Goal: Transaction & Acquisition: Book appointment/travel/reservation

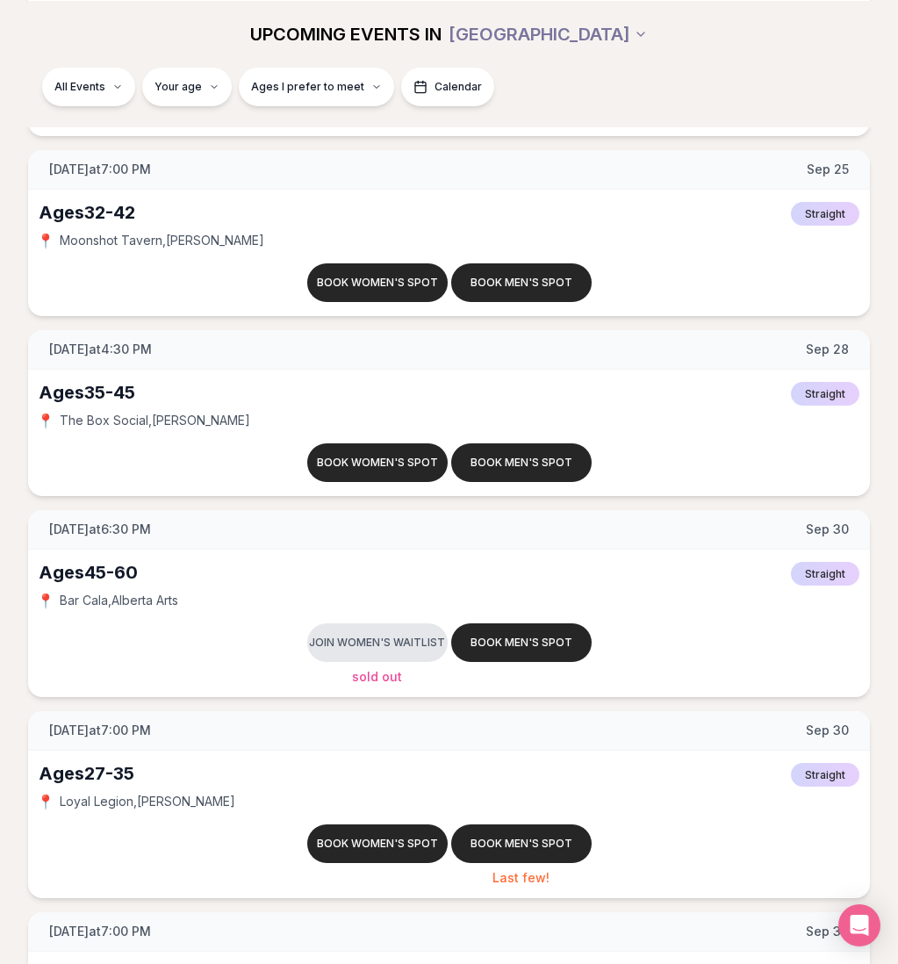
scroll to position [8637, 0]
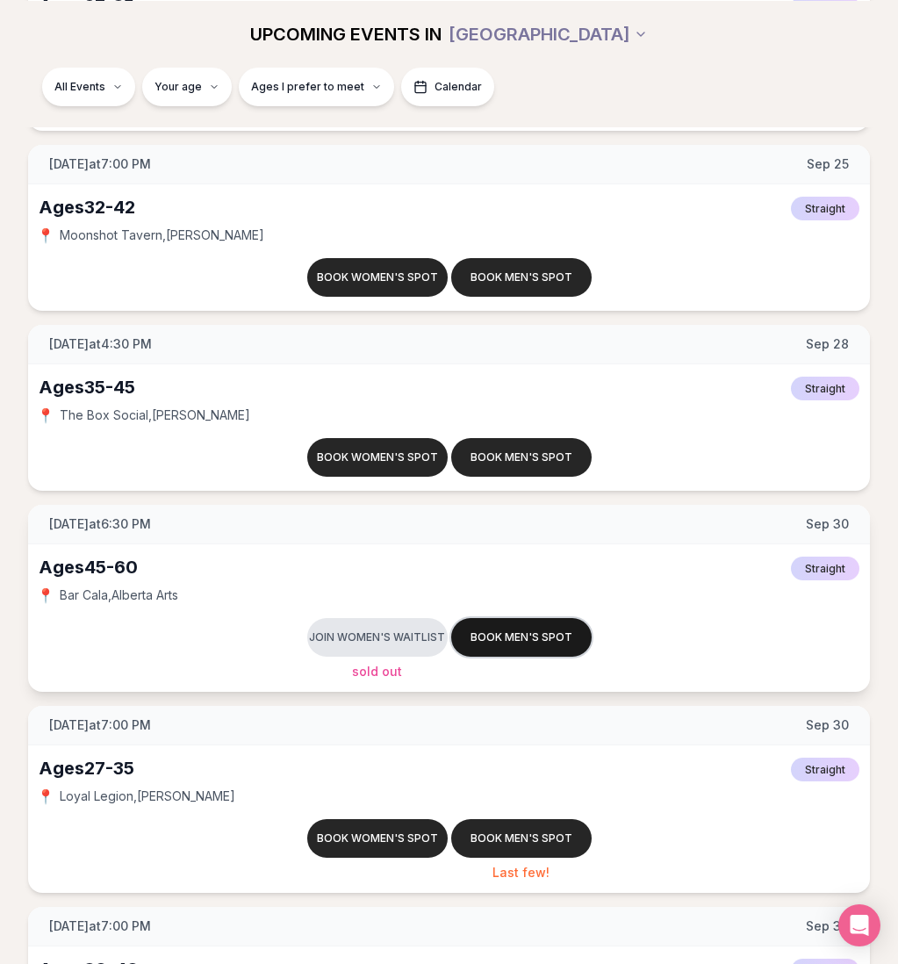
click at [528, 630] on button "Book men's spot" at bounding box center [521, 637] width 140 height 39
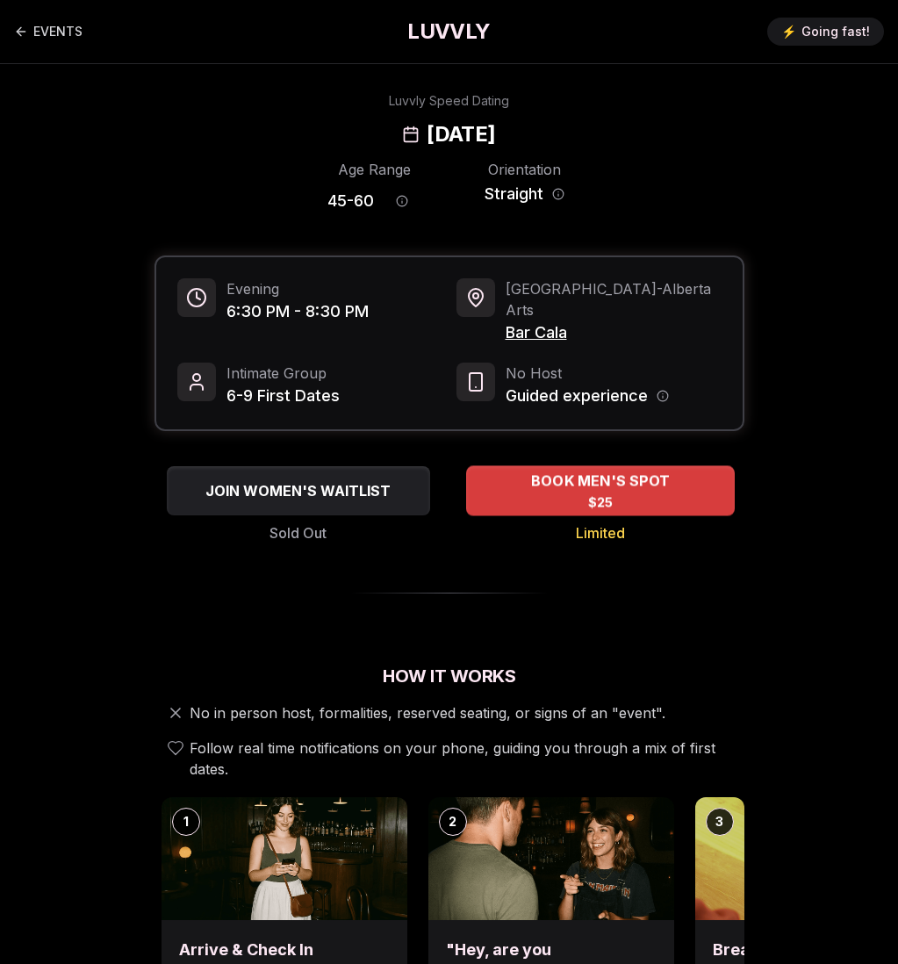
click at [591, 493] on span "$25" at bounding box center [599, 502] width 25 height 18
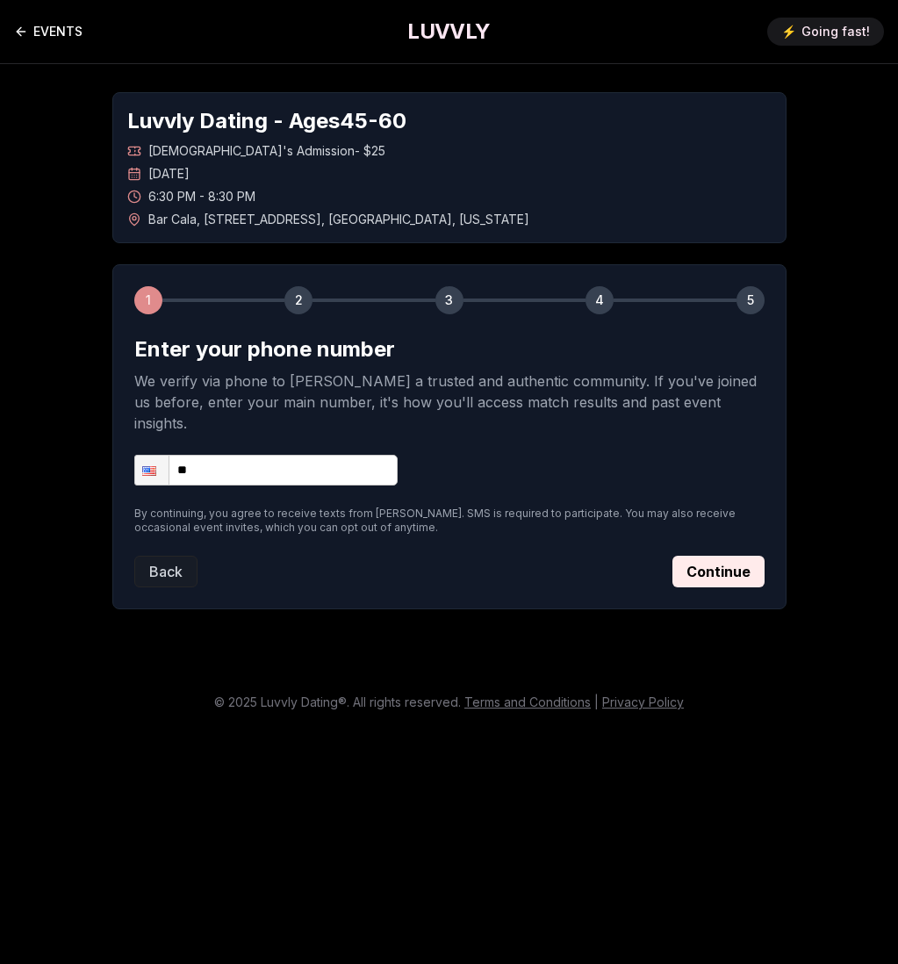
click at [39, 27] on link "EVENTS" at bounding box center [48, 31] width 68 height 35
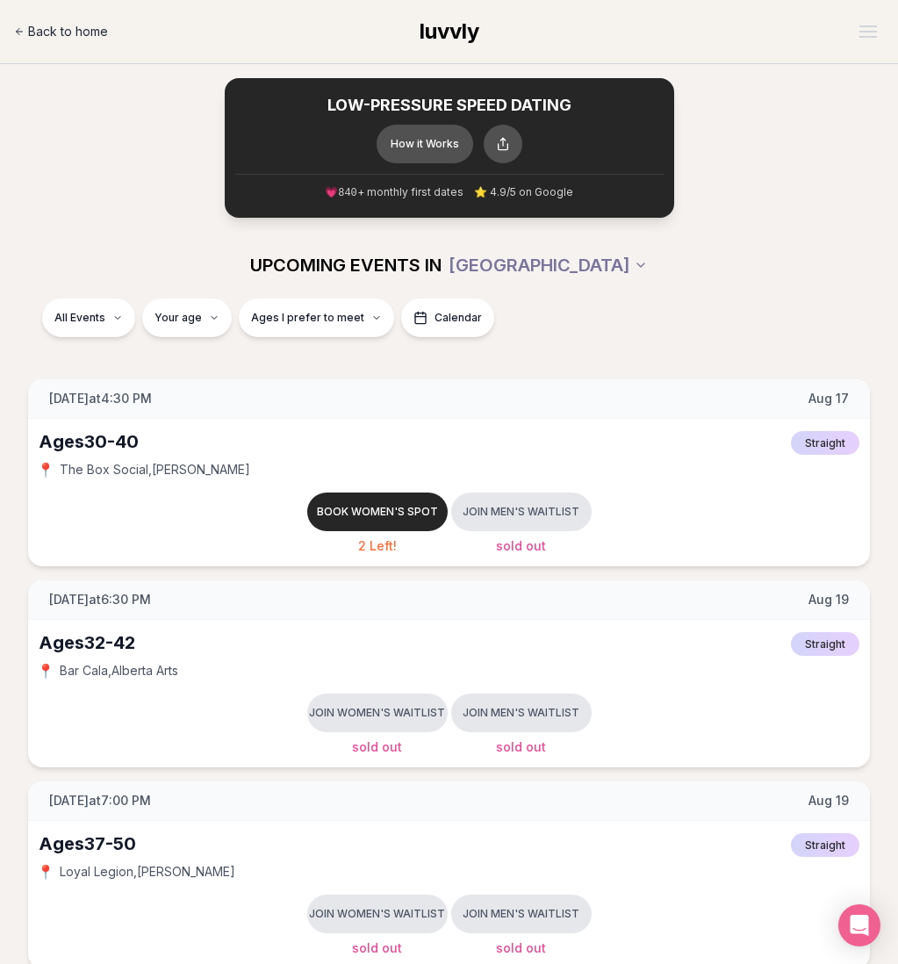
click at [39, 27] on span "Back to home" at bounding box center [68, 32] width 80 height 18
